Goal: Download file/media

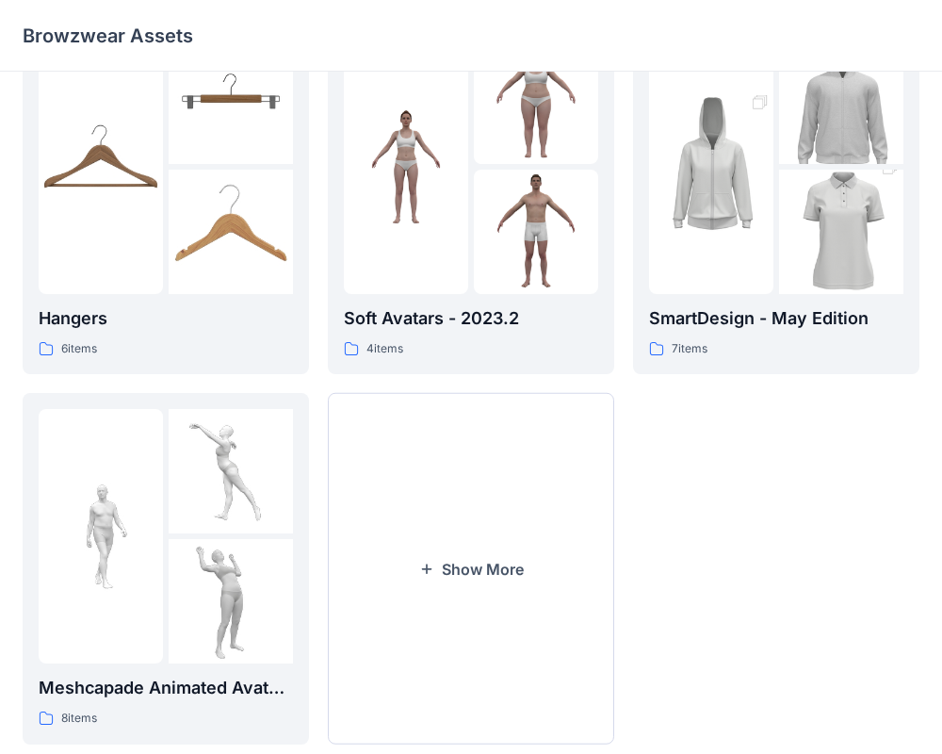
scroll to position [483, 0]
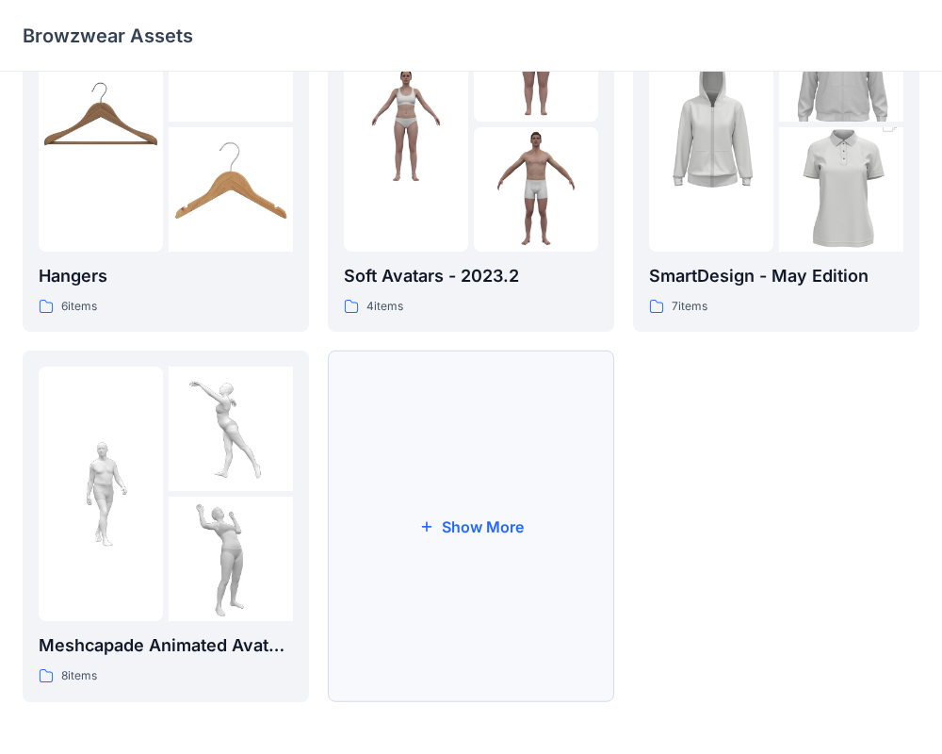
click at [464, 597] on button "Show More" at bounding box center [471, 525] width 286 height 351
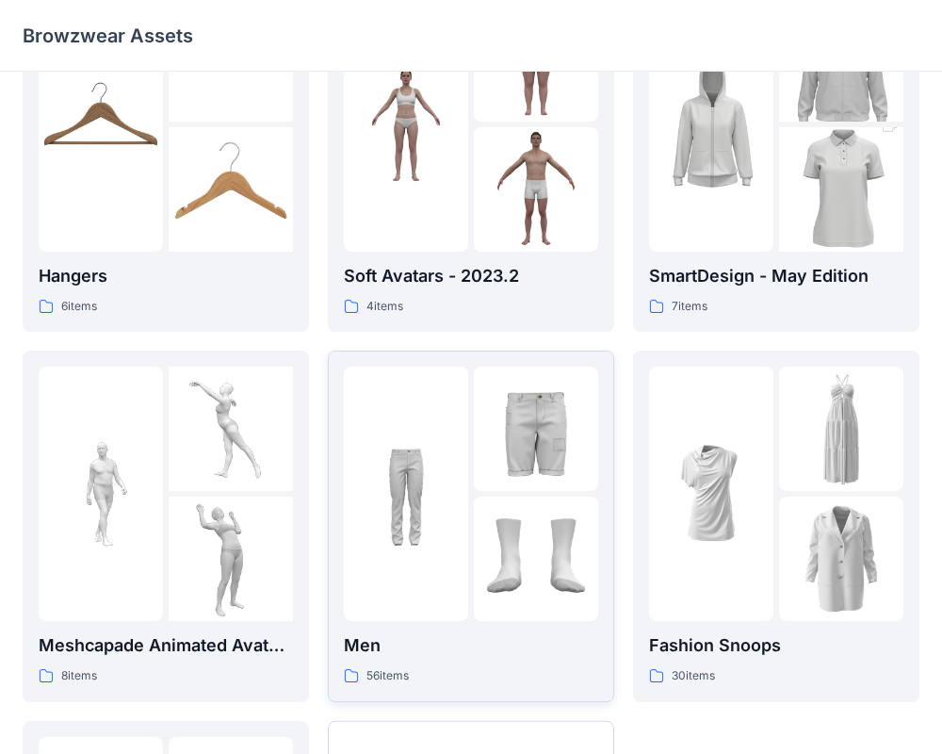
click at [509, 485] on div at bounding box center [536, 428] width 124 height 124
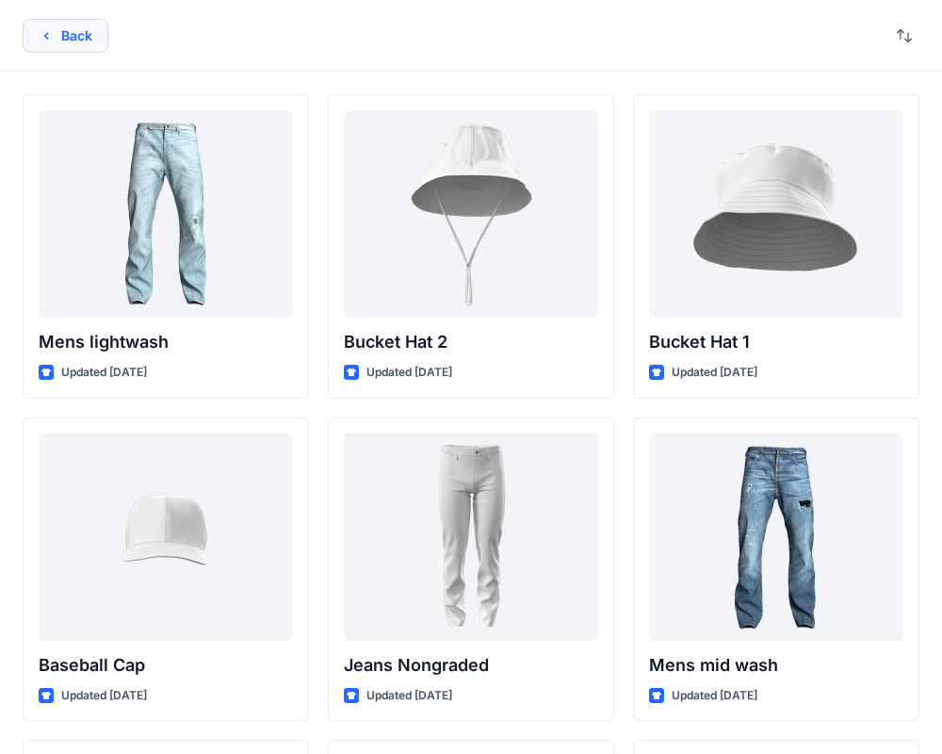
click at [69, 41] on button "Back" at bounding box center [66, 36] width 86 height 34
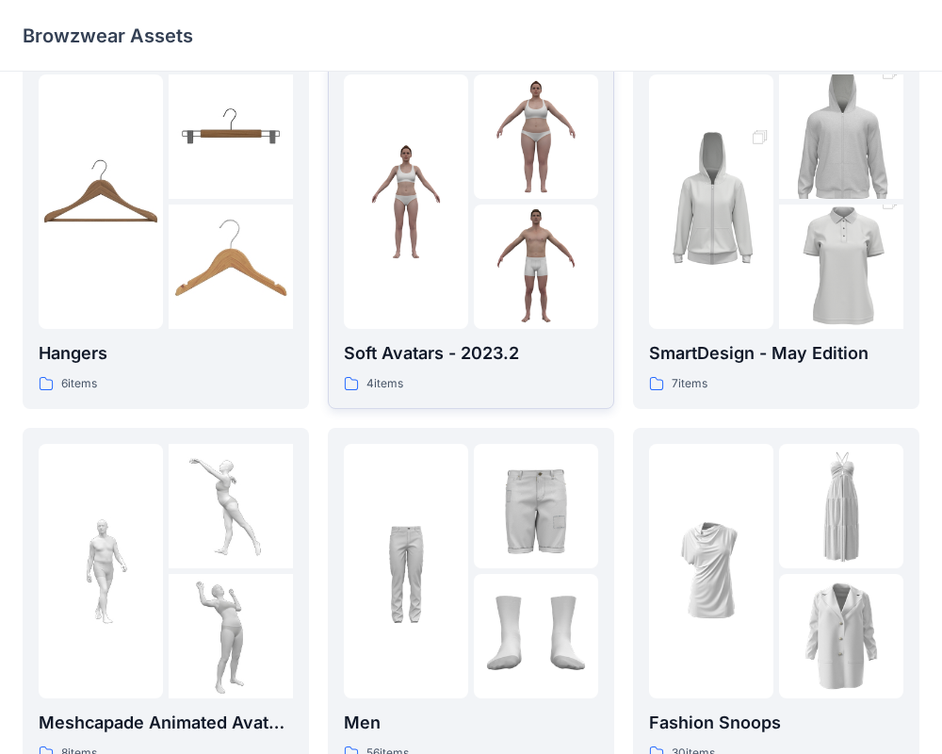
scroll to position [404, 0]
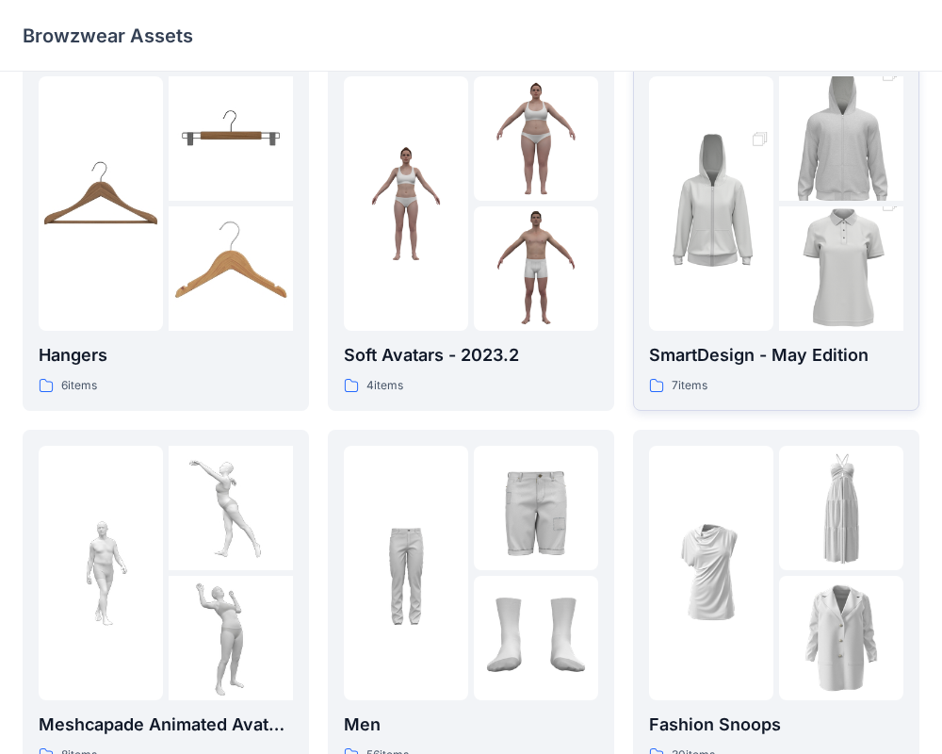
click at [734, 288] on img at bounding box center [711, 203] width 124 height 187
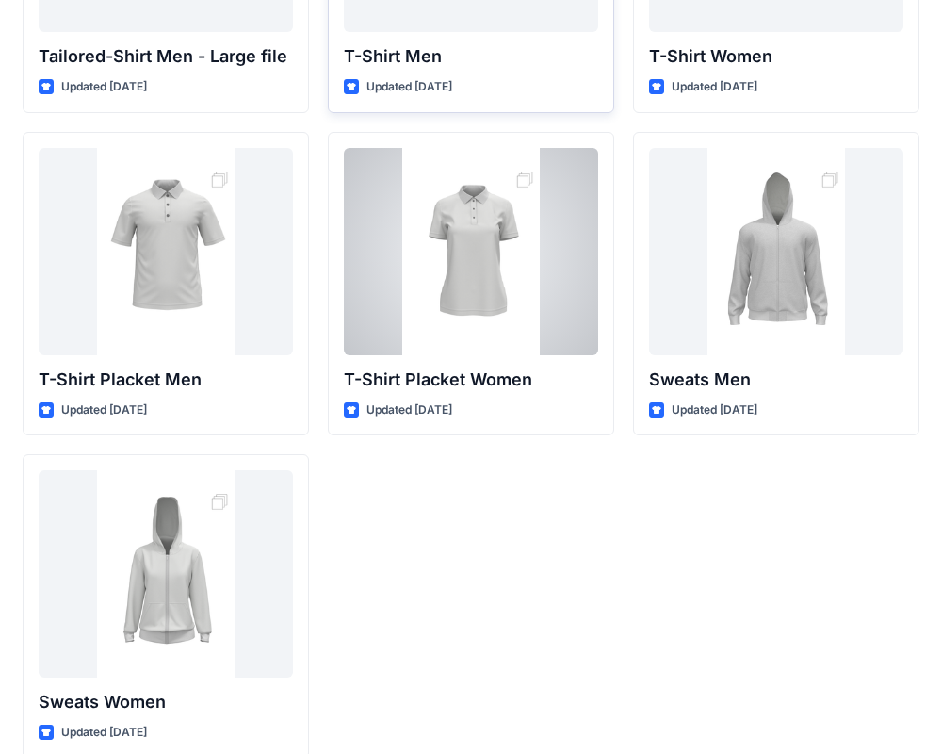
scroll to position [287, 0]
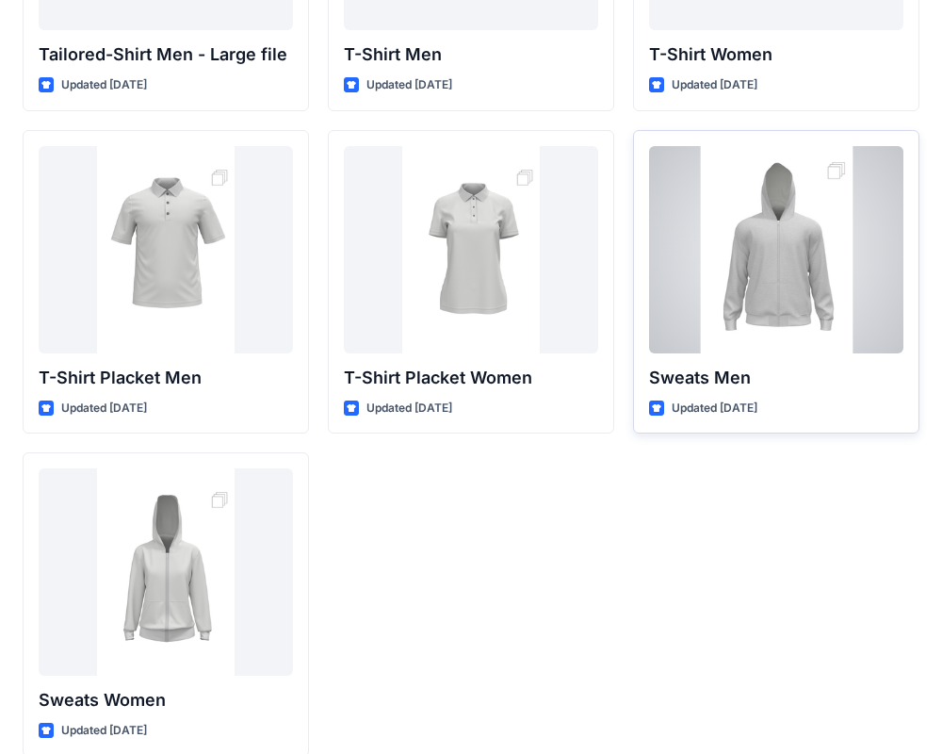
click at [755, 310] on div at bounding box center [776, 249] width 254 height 207
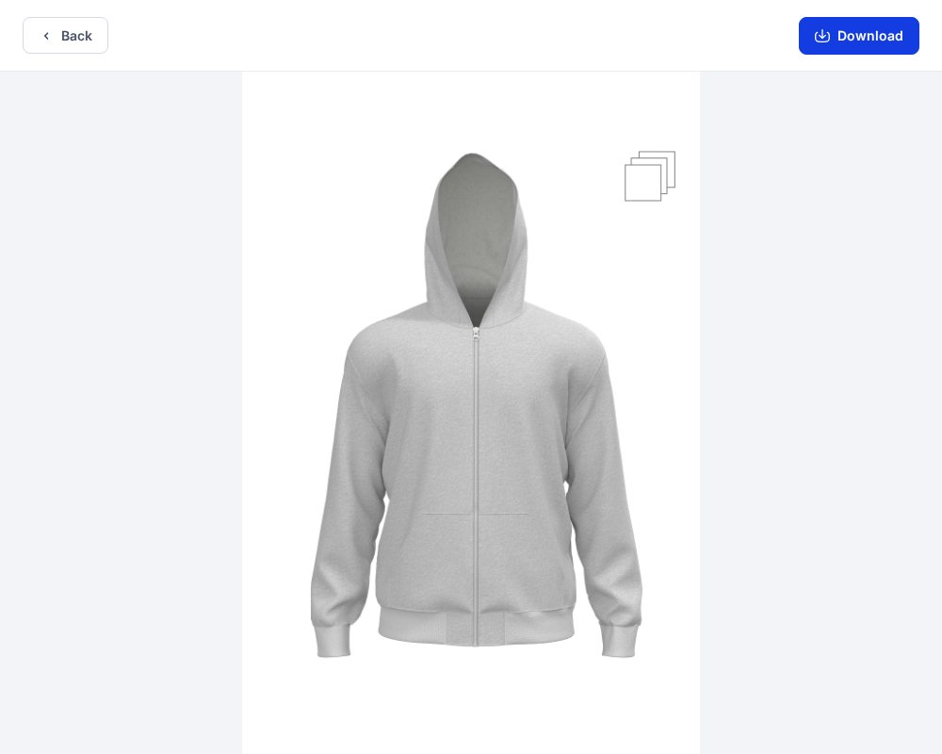
click at [846, 33] on button "Download" at bounding box center [859, 36] width 121 height 38
click at [815, 35] on button "Download" at bounding box center [859, 36] width 121 height 38
click at [832, 34] on button "Download" at bounding box center [859, 36] width 121 height 38
